Goal: Task Accomplishment & Management: Use online tool/utility

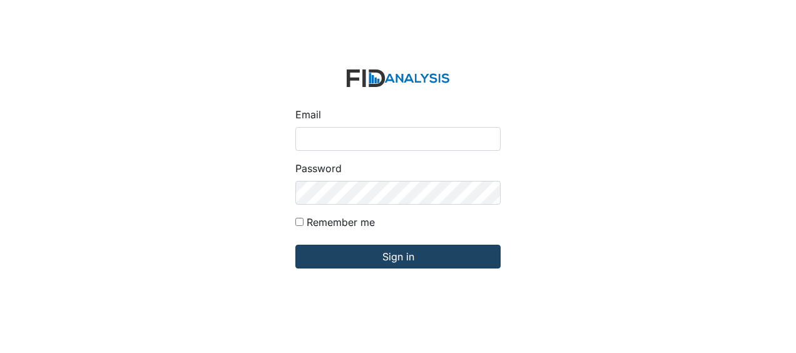
type input "[EMAIL_ADDRESS][DOMAIN_NAME]"
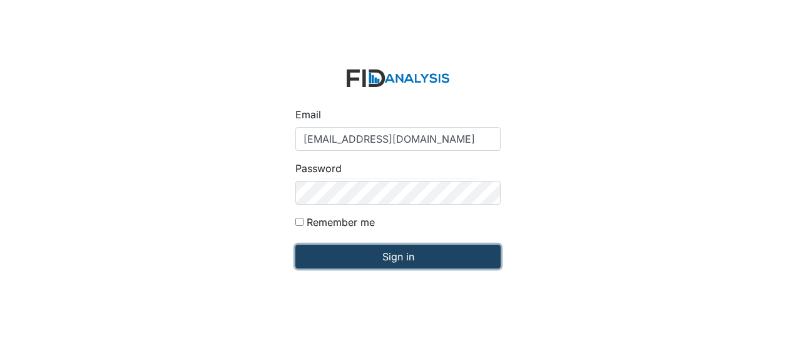
click at [324, 256] on input "Sign in" at bounding box center [397, 257] width 205 height 24
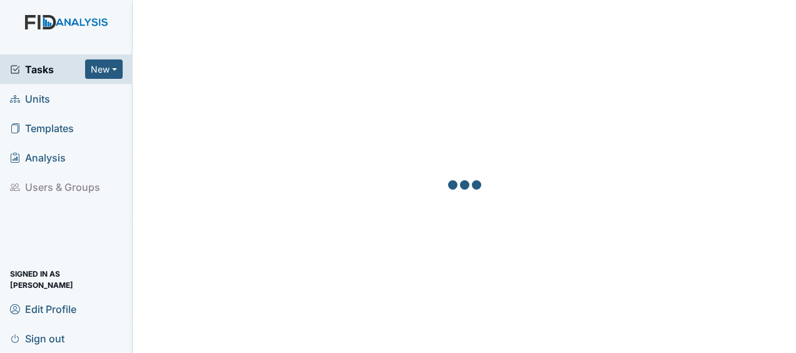
click at [47, 104] on span "Units" at bounding box center [30, 98] width 40 height 19
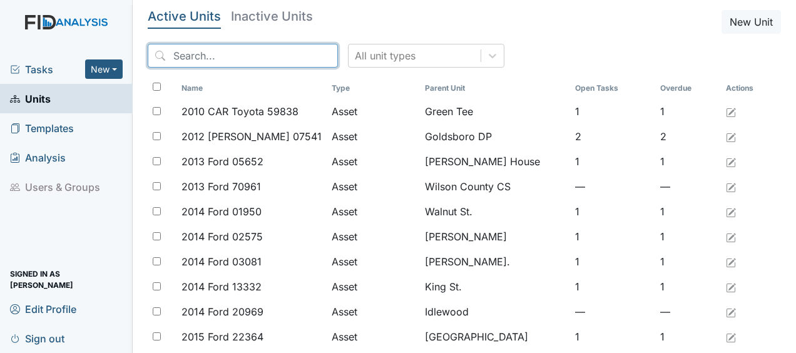
click at [181, 53] on input "search" at bounding box center [243, 56] width 190 height 24
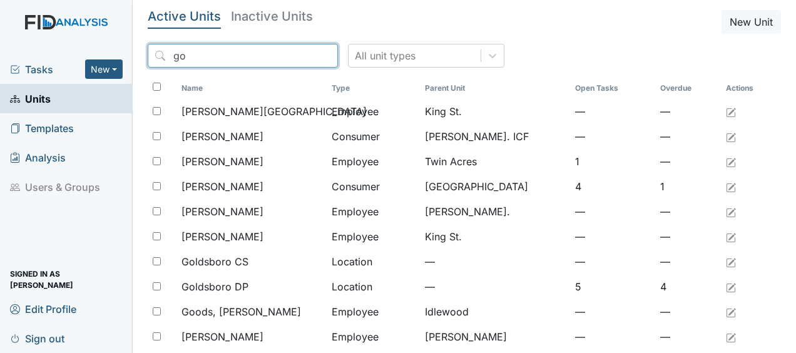
type input "g"
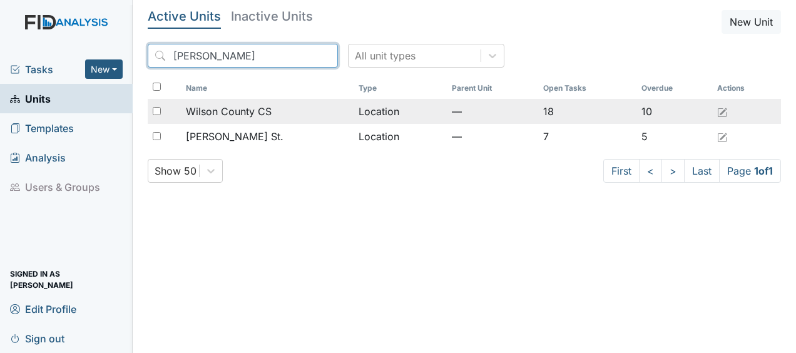
type input "wilson"
click at [255, 113] on span "Wilson County CS" at bounding box center [229, 111] width 86 height 15
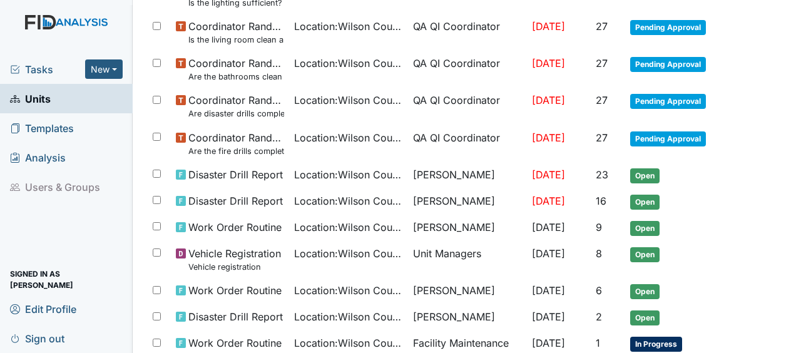
scroll to position [337, 0]
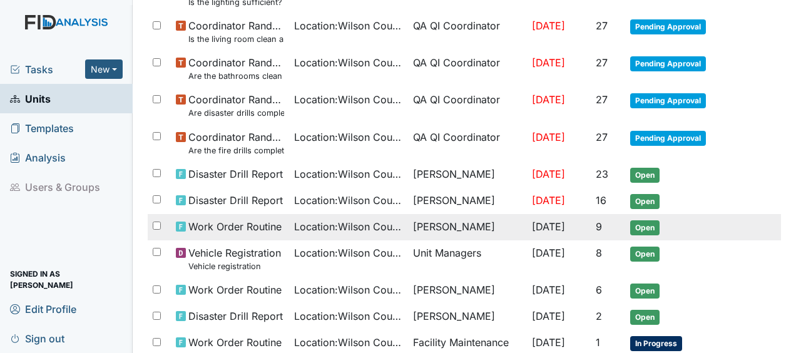
click at [330, 227] on span "Location : Wilson County CS" at bounding box center [348, 226] width 109 height 15
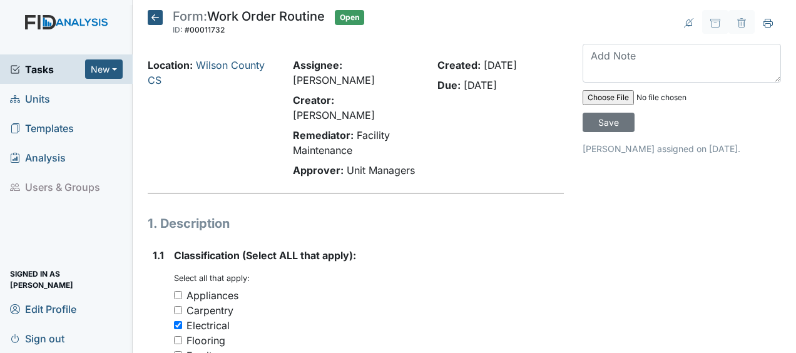
click at [155, 18] on icon at bounding box center [155, 17] width 15 height 15
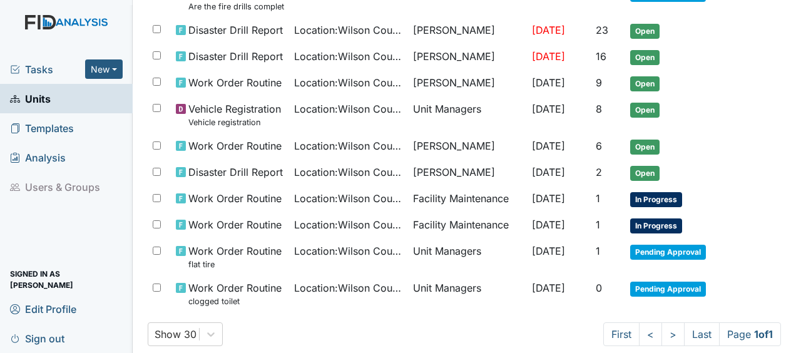
scroll to position [489, 0]
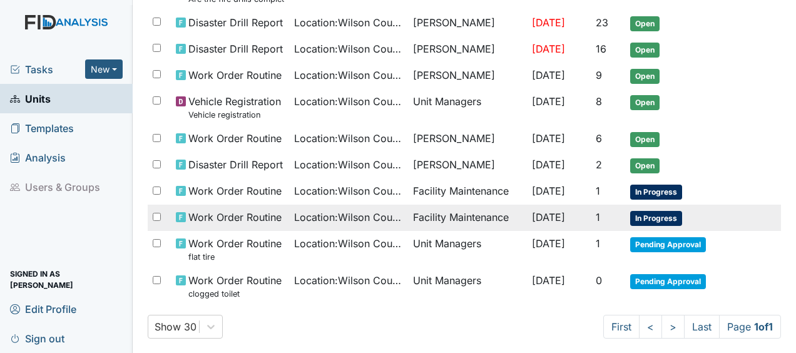
click at [216, 215] on span "Work Order Routine" at bounding box center [234, 217] width 93 height 15
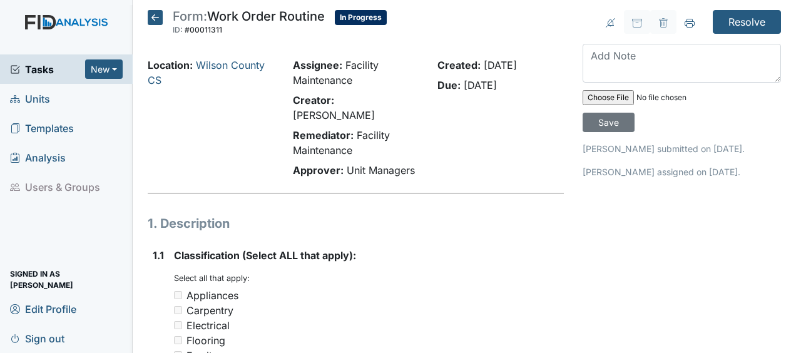
click at [159, 18] on icon at bounding box center [155, 17] width 15 height 15
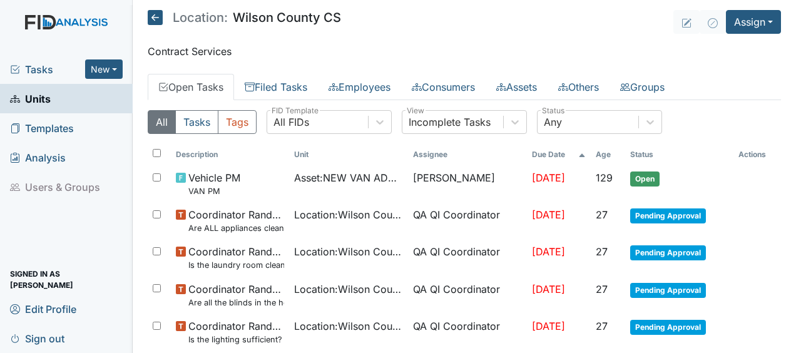
click at [159, 18] on icon at bounding box center [155, 17] width 15 height 15
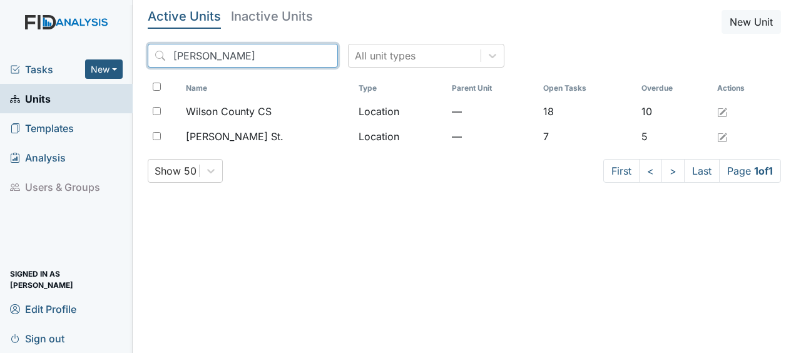
click at [299, 55] on input "[PERSON_NAME]" at bounding box center [243, 56] width 190 height 24
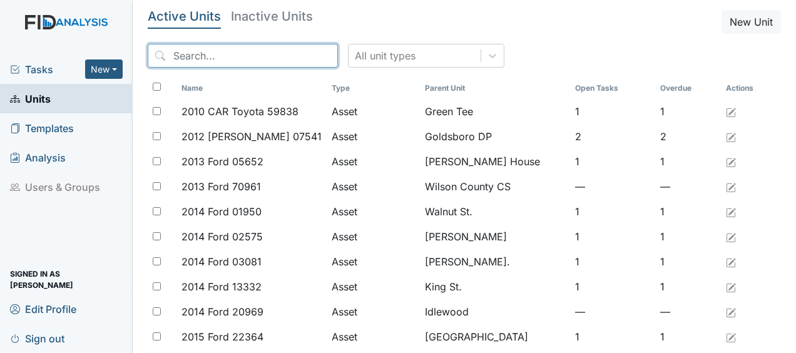
click at [163, 58] on input "search" at bounding box center [243, 56] width 190 height 24
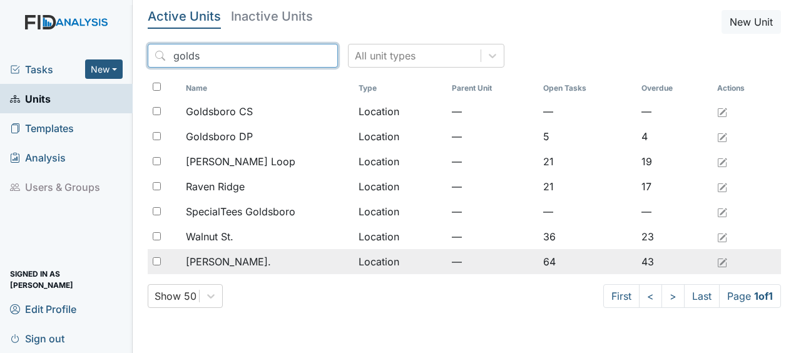
type input "golds"
click at [235, 264] on div "[PERSON_NAME]." at bounding box center [267, 261] width 162 height 15
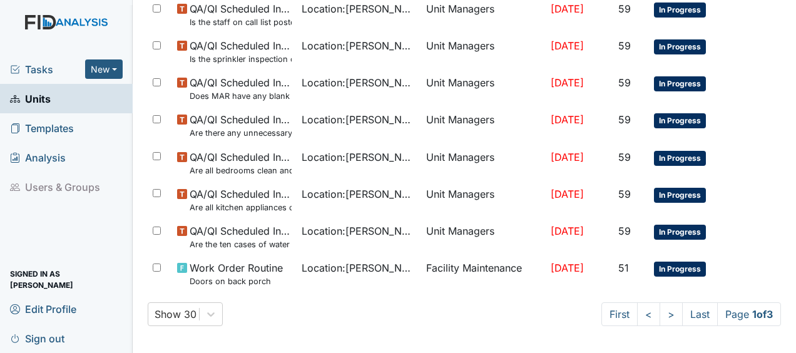
scroll to position [963, 0]
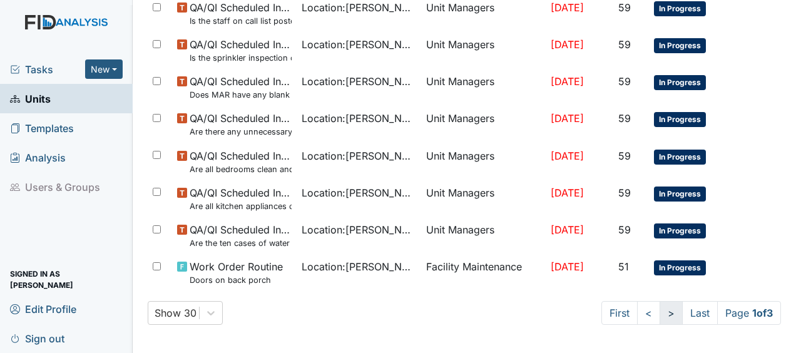
click at [659, 314] on link ">" at bounding box center [670, 313] width 23 height 24
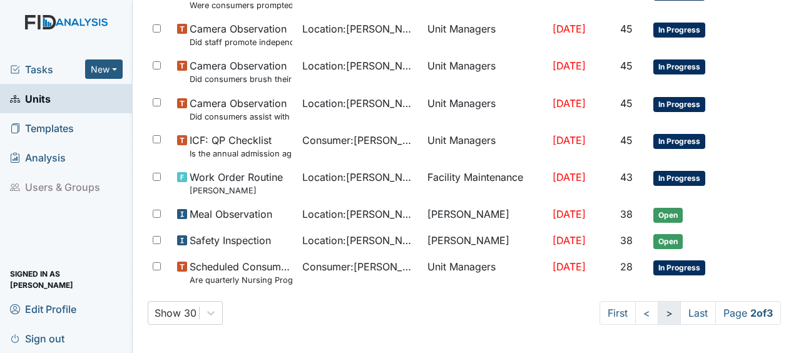
click at [657, 312] on link ">" at bounding box center [668, 313] width 23 height 24
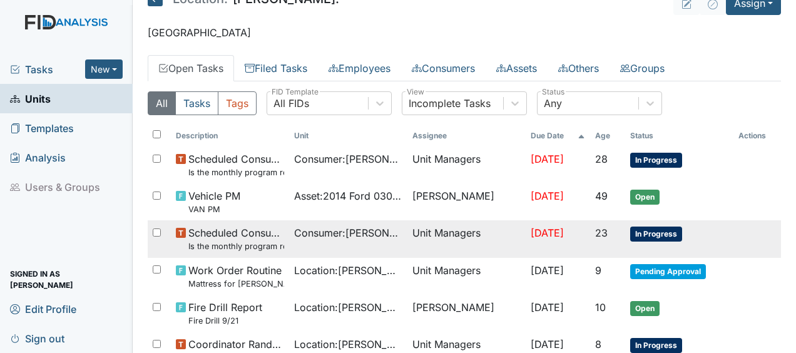
scroll to position [0, 0]
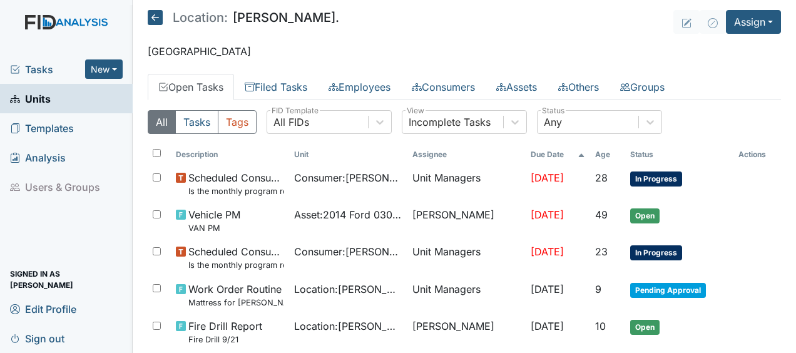
click at [153, 19] on icon at bounding box center [155, 17] width 15 height 15
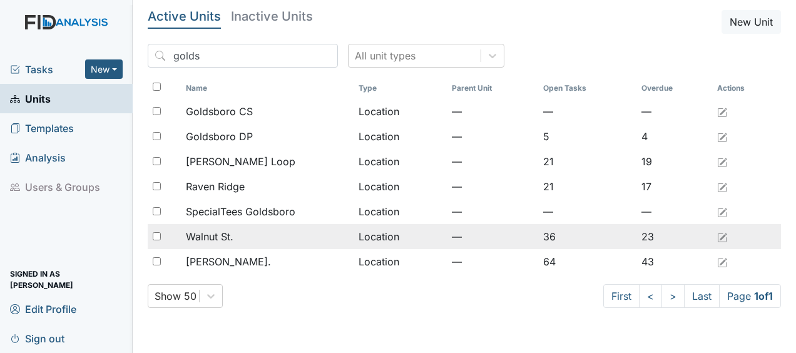
click at [244, 238] on div "Walnut St." at bounding box center [267, 236] width 162 height 15
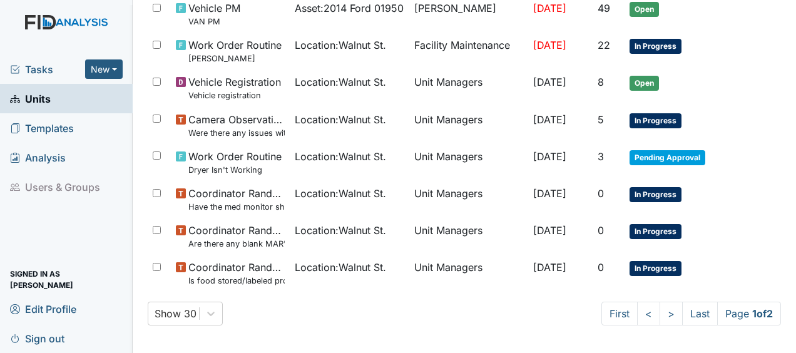
scroll to position [973, 0]
click at [682, 314] on link "Last" at bounding box center [700, 314] width 36 height 24
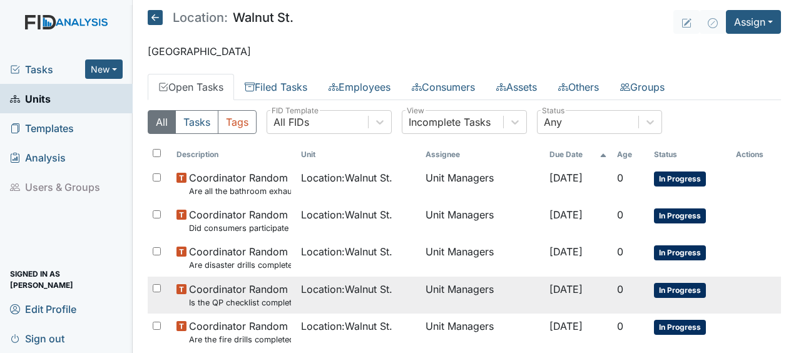
scroll to position [123, 0]
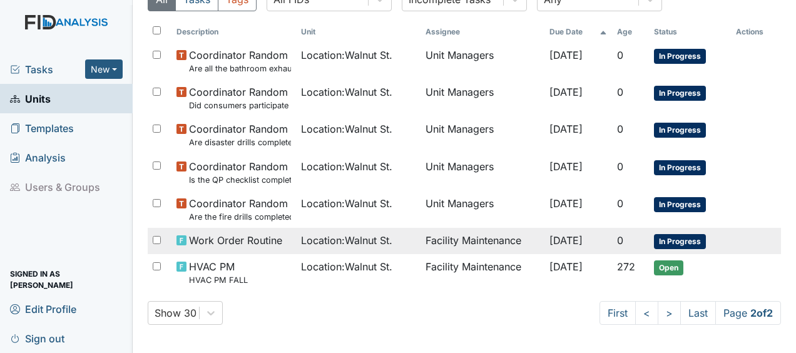
click at [443, 235] on td "Facility Maintenance" at bounding box center [482, 241] width 124 height 26
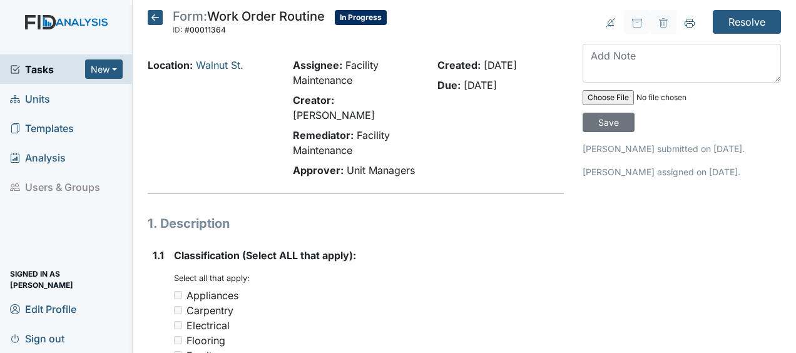
click at [155, 16] on icon at bounding box center [155, 17] width 15 height 15
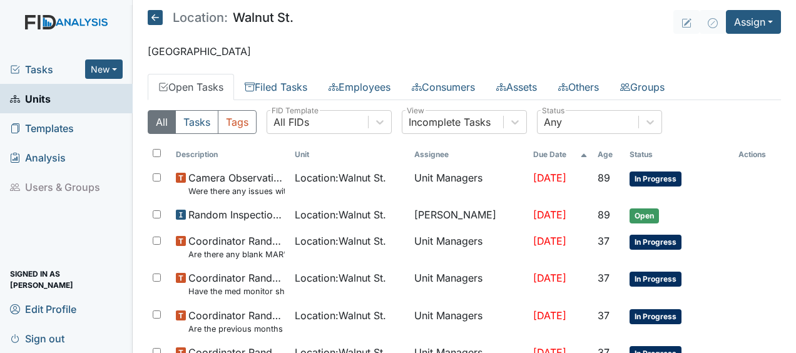
click at [155, 16] on icon at bounding box center [155, 17] width 15 height 15
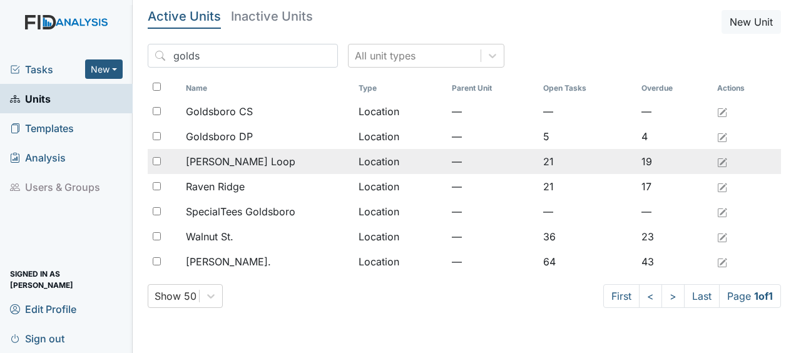
click at [240, 165] on span "[PERSON_NAME] Loop" at bounding box center [240, 161] width 109 height 15
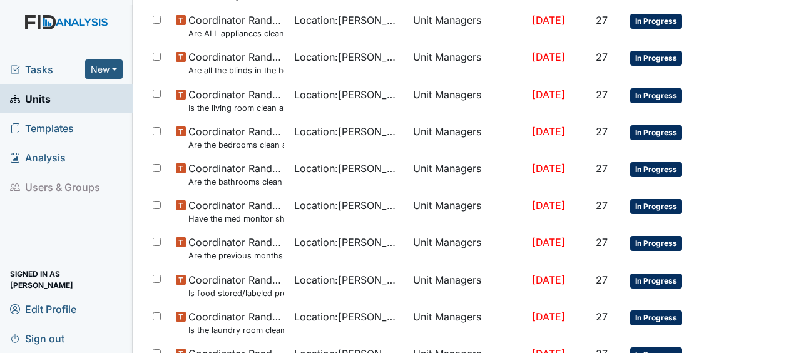
scroll to position [908, 0]
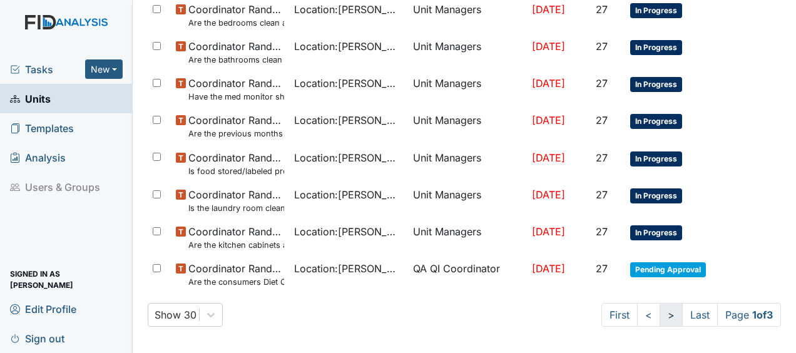
click at [659, 311] on link ">" at bounding box center [670, 315] width 23 height 24
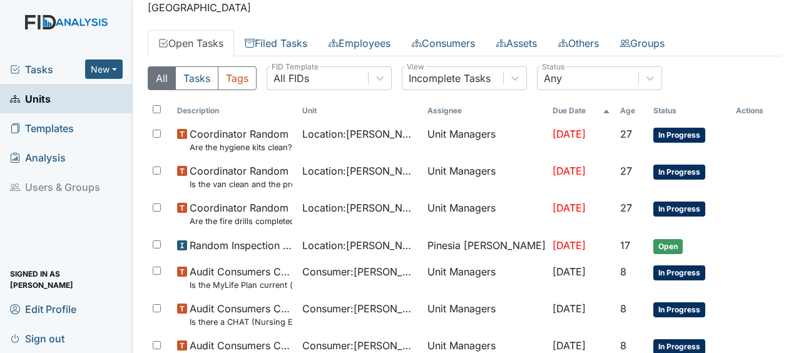
scroll to position [0, 0]
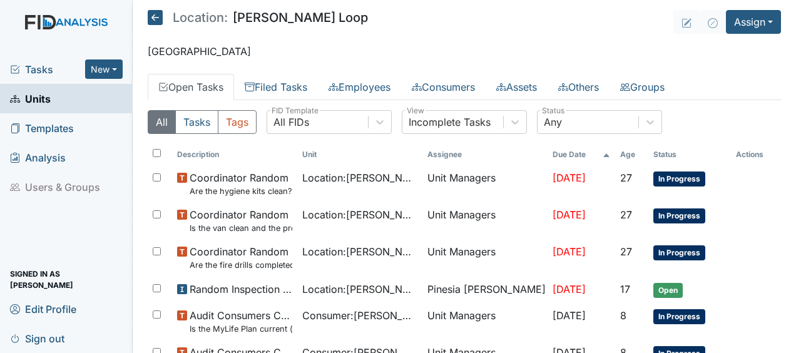
click at [163, 19] on h5 "Location: McKeel Loop" at bounding box center [258, 17] width 220 height 15
click at [156, 16] on icon at bounding box center [155, 17] width 15 height 15
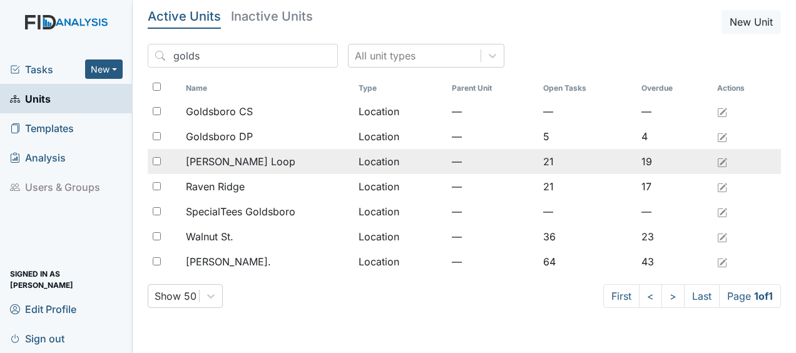
click at [245, 164] on span "[PERSON_NAME] Loop" at bounding box center [240, 161] width 109 height 15
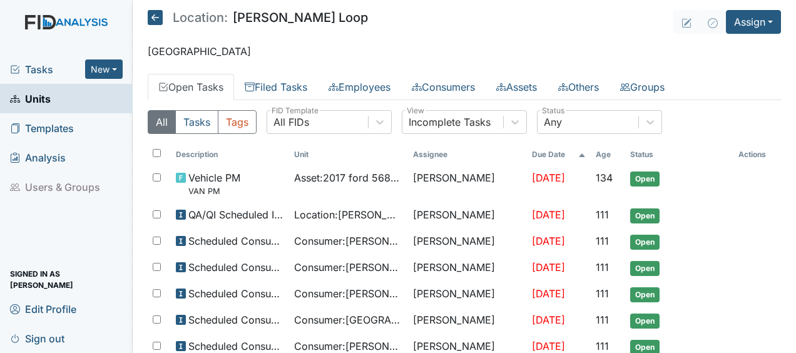
click at [155, 17] on icon at bounding box center [155, 17] width 15 height 15
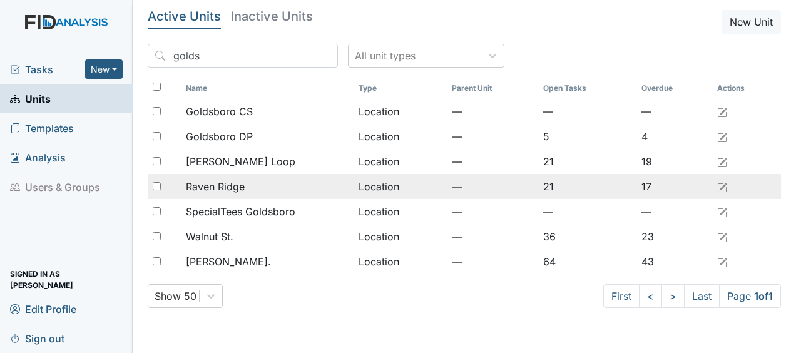
click at [205, 191] on span "Raven Ridge" at bounding box center [215, 186] width 59 height 15
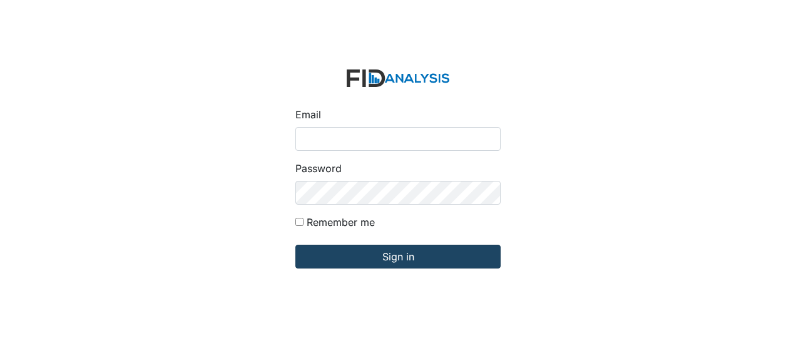
type input "Jbryant@lifeincorporated.com"
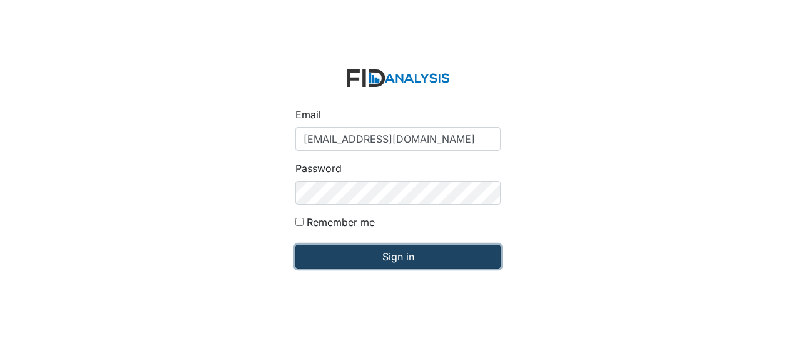
click at [345, 257] on input "Sign in" at bounding box center [397, 257] width 205 height 24
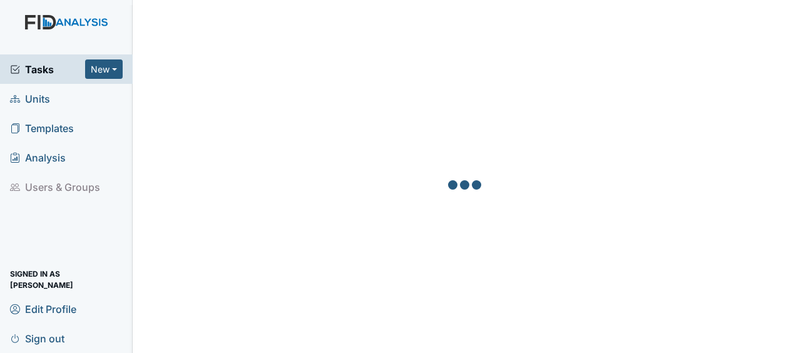
click at [45, 105] on span "Units" at bounding box center [30, 98] width 40 height 19
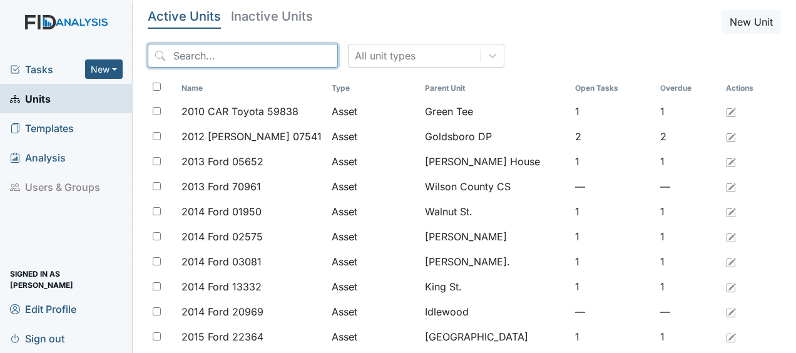
click at [183, 58] on input "search" at bounding box center [243, 56] width 190 height 24
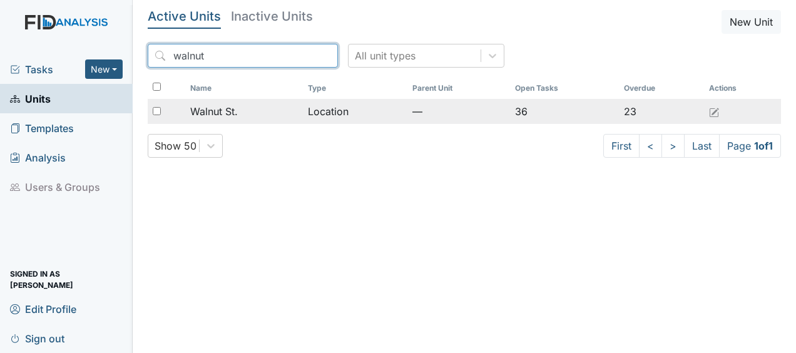
type input "walnut"
click at [202, 113] on span "Walnut St." at bounding box center [214, 111] width 48 height 15
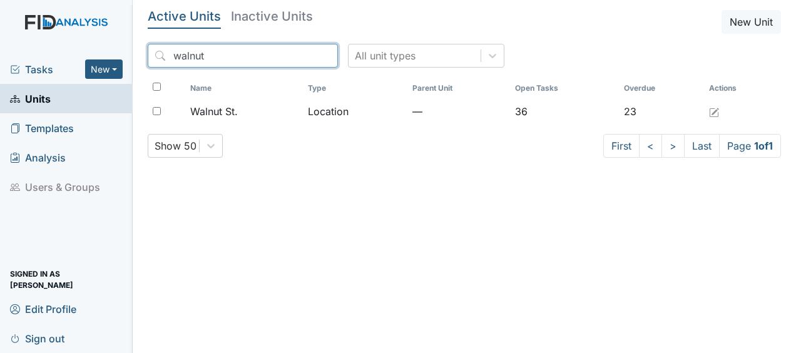
click at [300, 53] on input "walnut" at bounding box center [243, 56] width 190 height 24
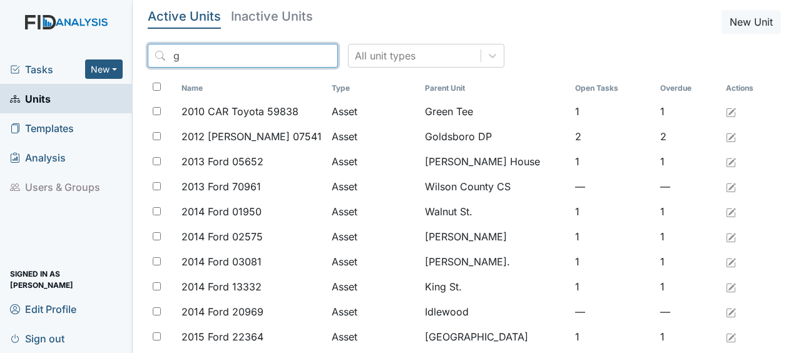
click at [300, 53] on input "g" at bounding box center [243, 56] width 190 height 24
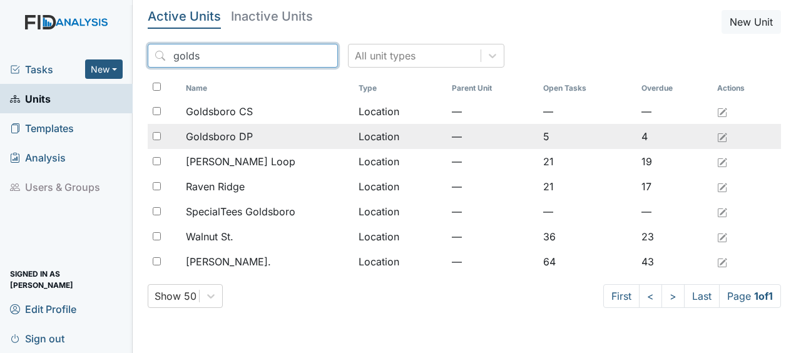
type input "golds"
click at [231, 138] on span "Goldsboro DP" at bounding box center [219, 136] width 67 height 15
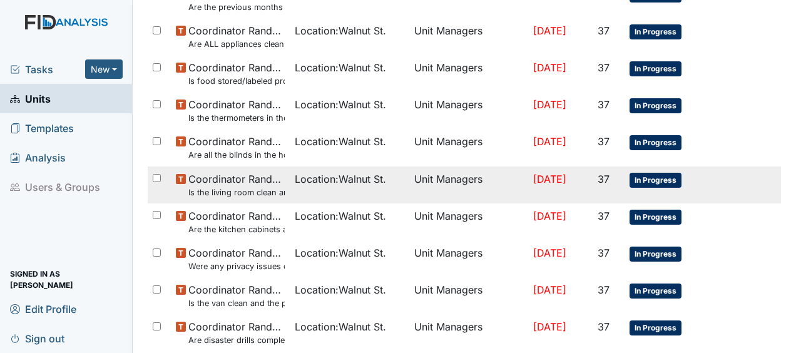
scroll to position [320, 0]
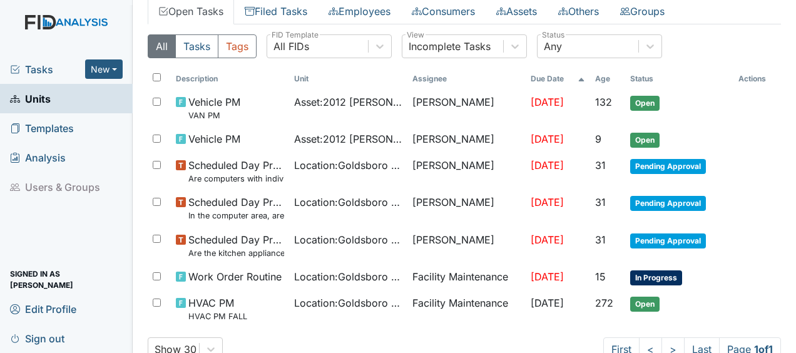
scroll to position [79, 0]
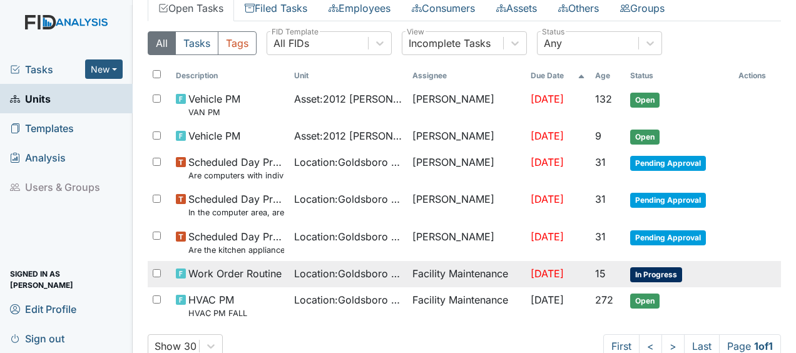
click at [211, 275] on span "Work Order Routine" at bounding box center [234, 273] width 93 height 15
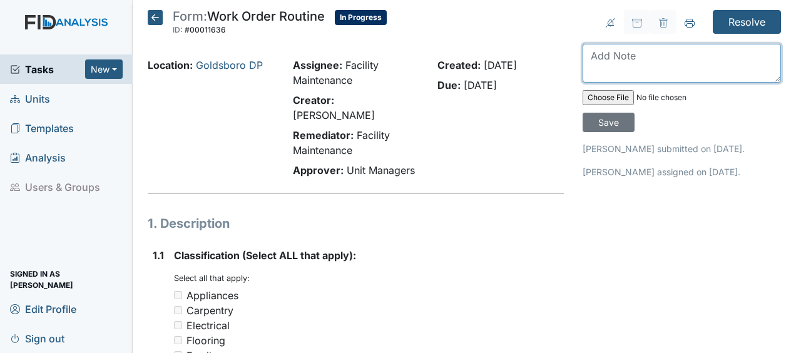
click at [586, 63] on textarea at bounding box center [681, 63] width 198 height 39
click at [586, 63] on textarea "hung ex" at bounding box center [681, 63] width 198 height 39
click at [632, 56] on textarea "hung ex" at bounding box center [681, 63] width 198 height 39
type textarea "hung extinguisher back up JB"
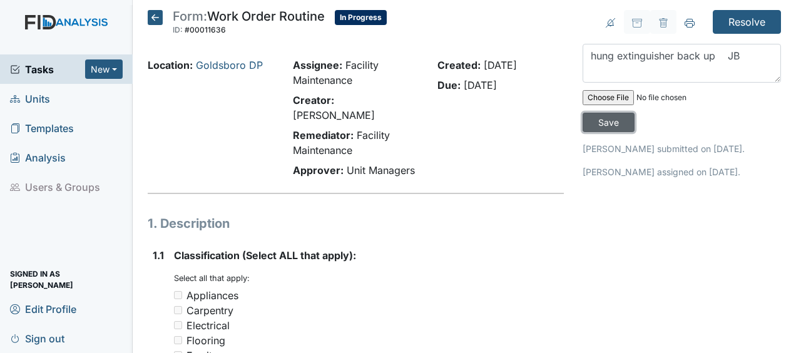
click at [614, 118] on input "Save" at bounding box center [608, 122] width 52 height 19
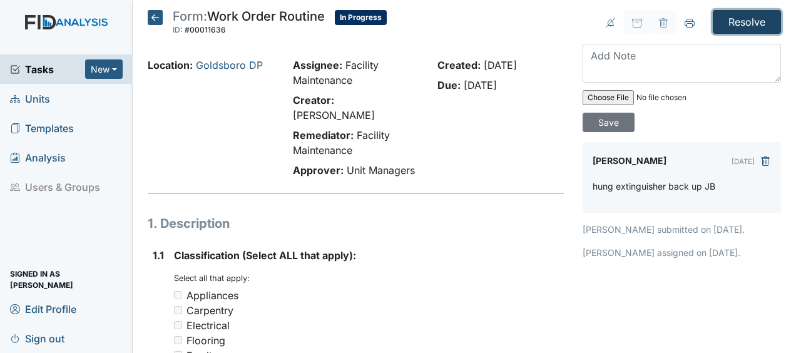
click at [740, 21] on input "Resolve" at bounding box center [746, 22] width 68 height 24
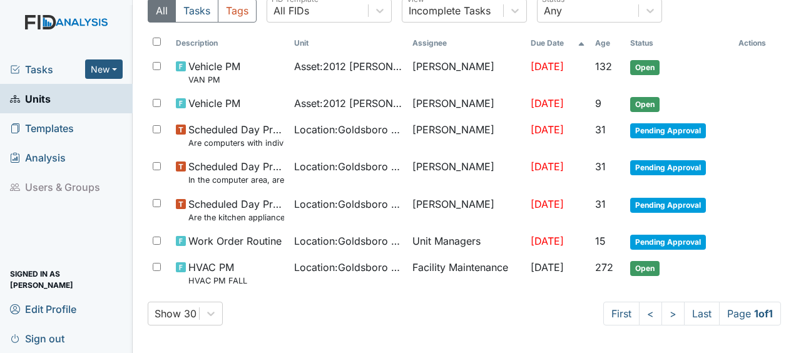
scroll to position [151, 0]
